Goal: Transaction & Acquisition: Purchase product/service

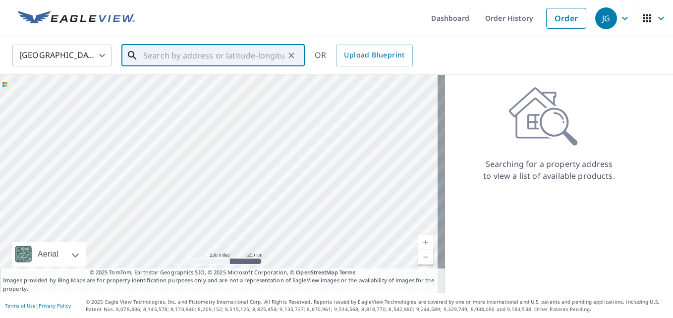
click at [224, 52] on input "text" at bounding box center [213, 56] width 141 height 28
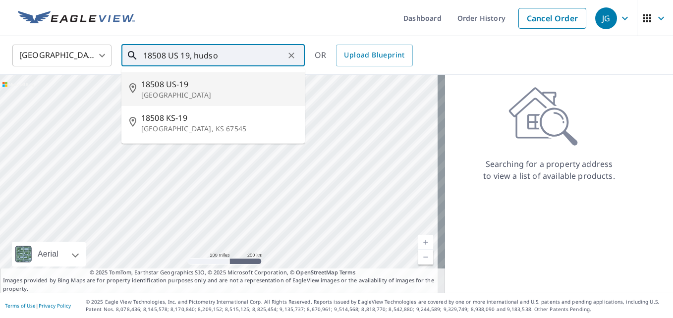
click at [180, 86] on span "18508 US-19" at bounding box center [219, 84] width 156 height 12
type input "[STREET_ADDRESS]"
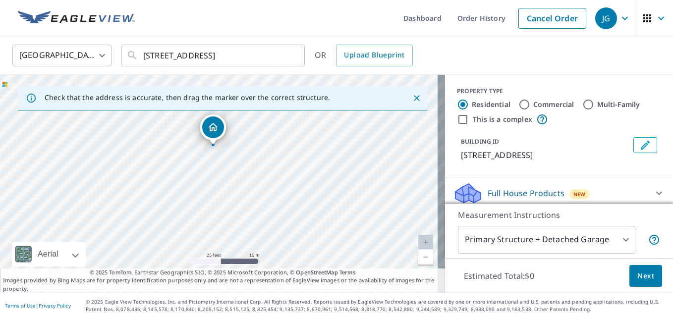
drag, startPoint x: 186, startPoint y: 206, endPoint x: 223, endPoint y: 179, distance: 46.2
click at [223, 179] on div "[STREET_ADDRESS]" at bounding box center [222, 184] width 445 height 218
click at [412, 99] on icon "Close" at bounding box center [417, 98] width 10 height 10
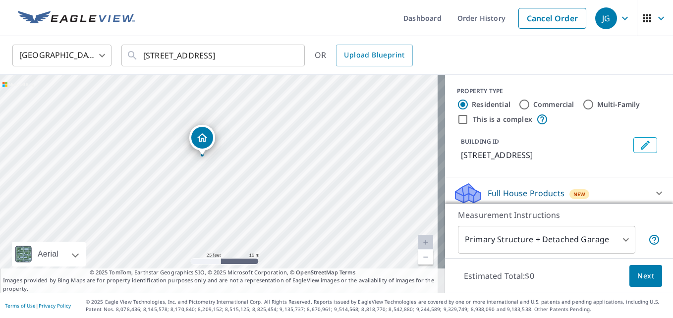
drag, startPoint x: 226, startPoint y: 198, endPoint x: 232, endPoint y: 180, distance: 18.3
click at [232, 180] on div "[STREET_ADDRESS]" at bounding box center [222, 184] width 445 height 218
click at [518, 107] on input "Commercial" at bounding box center [524, 105] width 12 height 12
radio input "true"
type input "4"
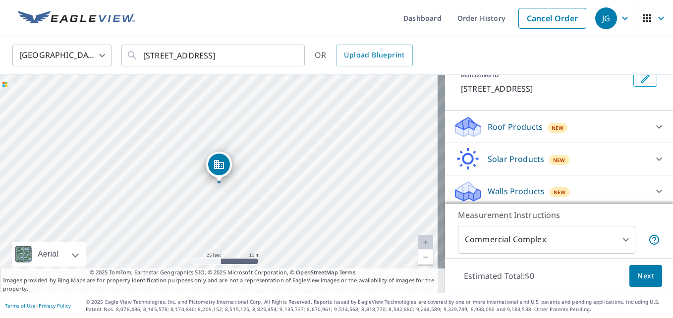
scroll to position [70, 0]
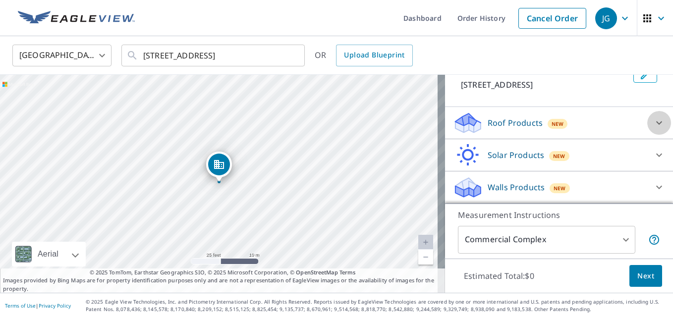
click at [653, 122] on icon at bounding box center [659, 123] width 12 height 12
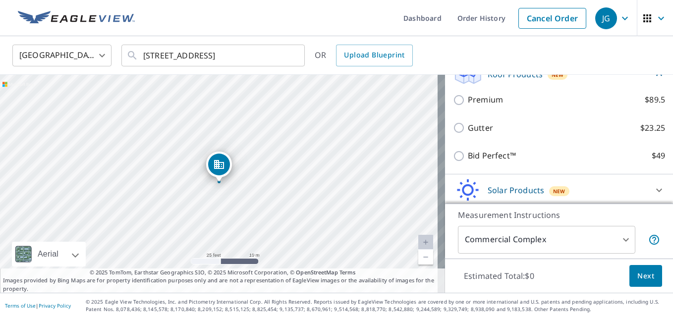
scroll to position [105, 0]
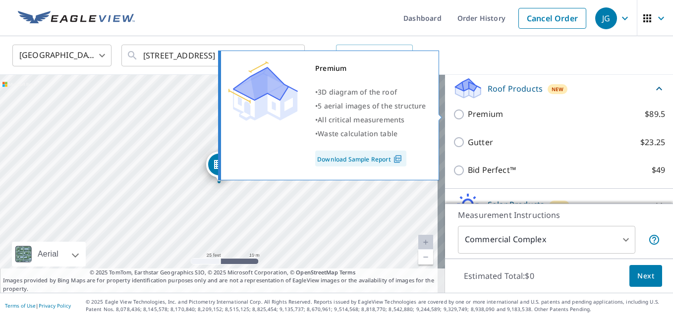
click at [483, 115] on p "Premium" at bounding box center [485, 114] width 35 height 12
click at [468, 115] on input "Premium $89.5" at bounding box center [460, 114] width 15 height 12
checkbox input "true"
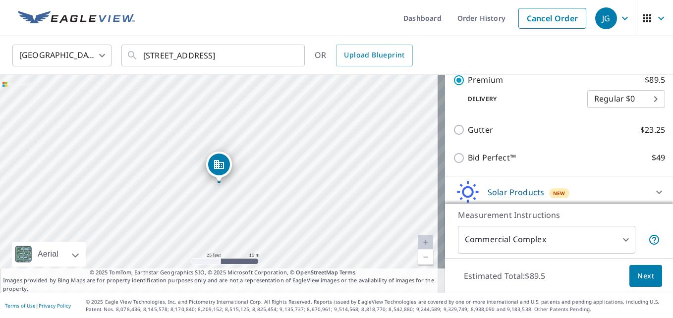
scroll to position [191, 0]
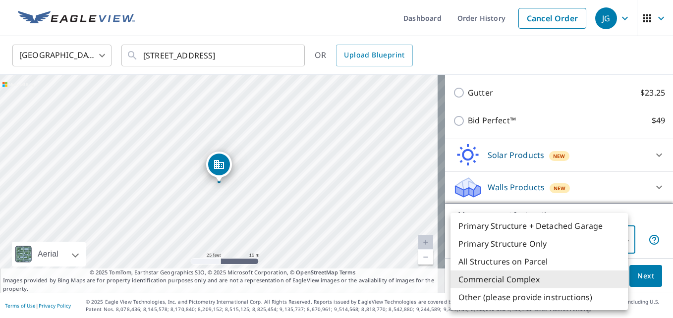
click at [617, 243] on body "JG JG Dashboard Order History Cancel Order JG [GEOGRAPHIC_DATA] [GEOGRAPHIC_DAT…" at bounding box center [336, 159] width 673 height 318
click at [540, 61] on div at bounding box center [336, 159] width 673 height 318
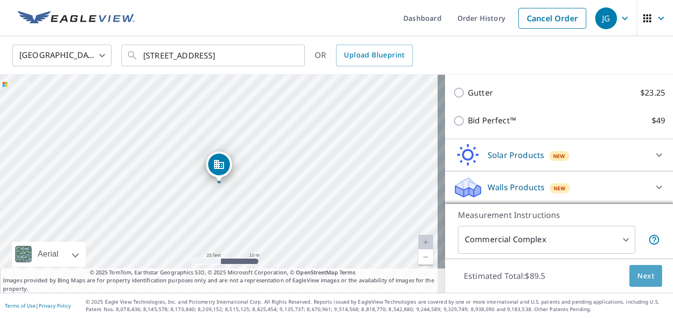
click at [637, 280] on span "Next" at bounding box center [645, 276] width 17 height 12
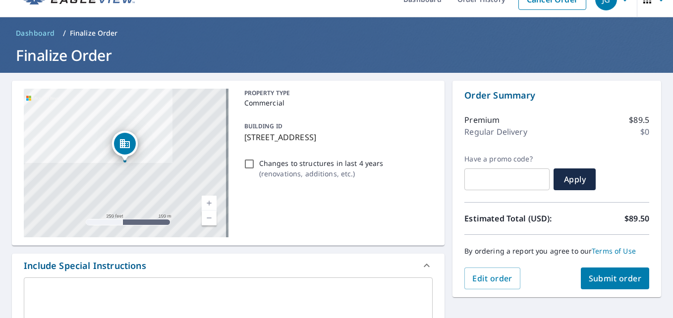
scroll to position [18, 0]
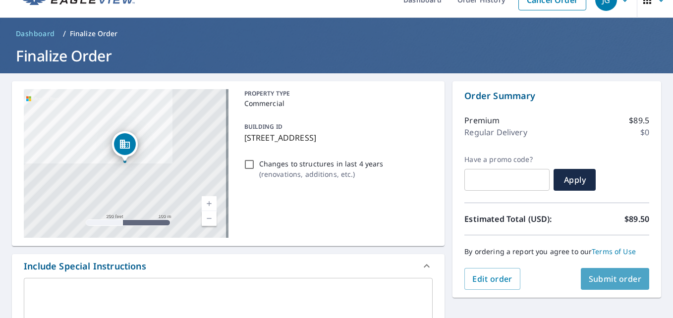
click at [610, 280] on span "Submit order" at bounding box center [615, 278] width 53 height 11
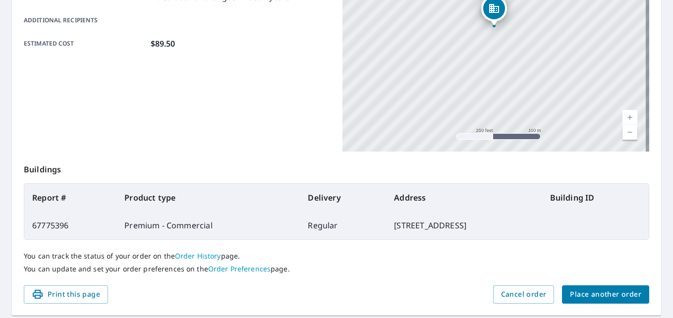
scroll to position [265, 0]
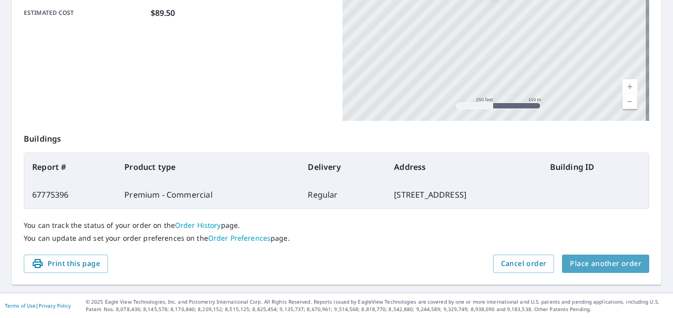
click at [611, 266] on span "Place another order" at bounding box center [605, 264] width 71 height 12
